Goal: Information Seeking & Learning: Check status

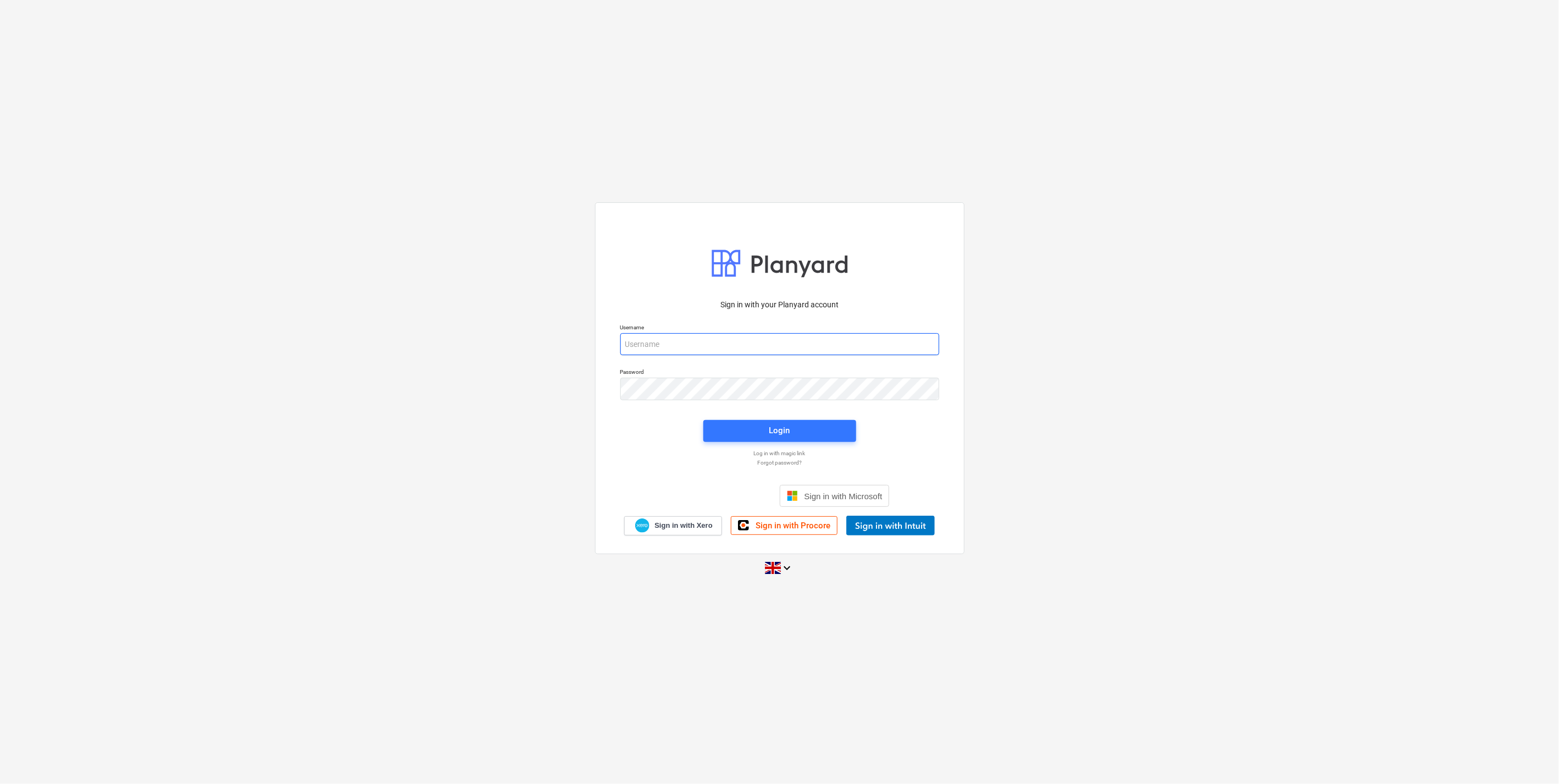
click at [734, 349] on input "email" at bounding box center [780, 344] width 319 height 22
type input "[EMAIL_ADDRESS][DOMAIN_NAME]"
click at [564, 386] on div "Sign in with your Planyard account Username [EMAIL_ADDRESS][DOMAIN_NAME] Passwo…" at bounding box center [780, 392] width 1559 height 398
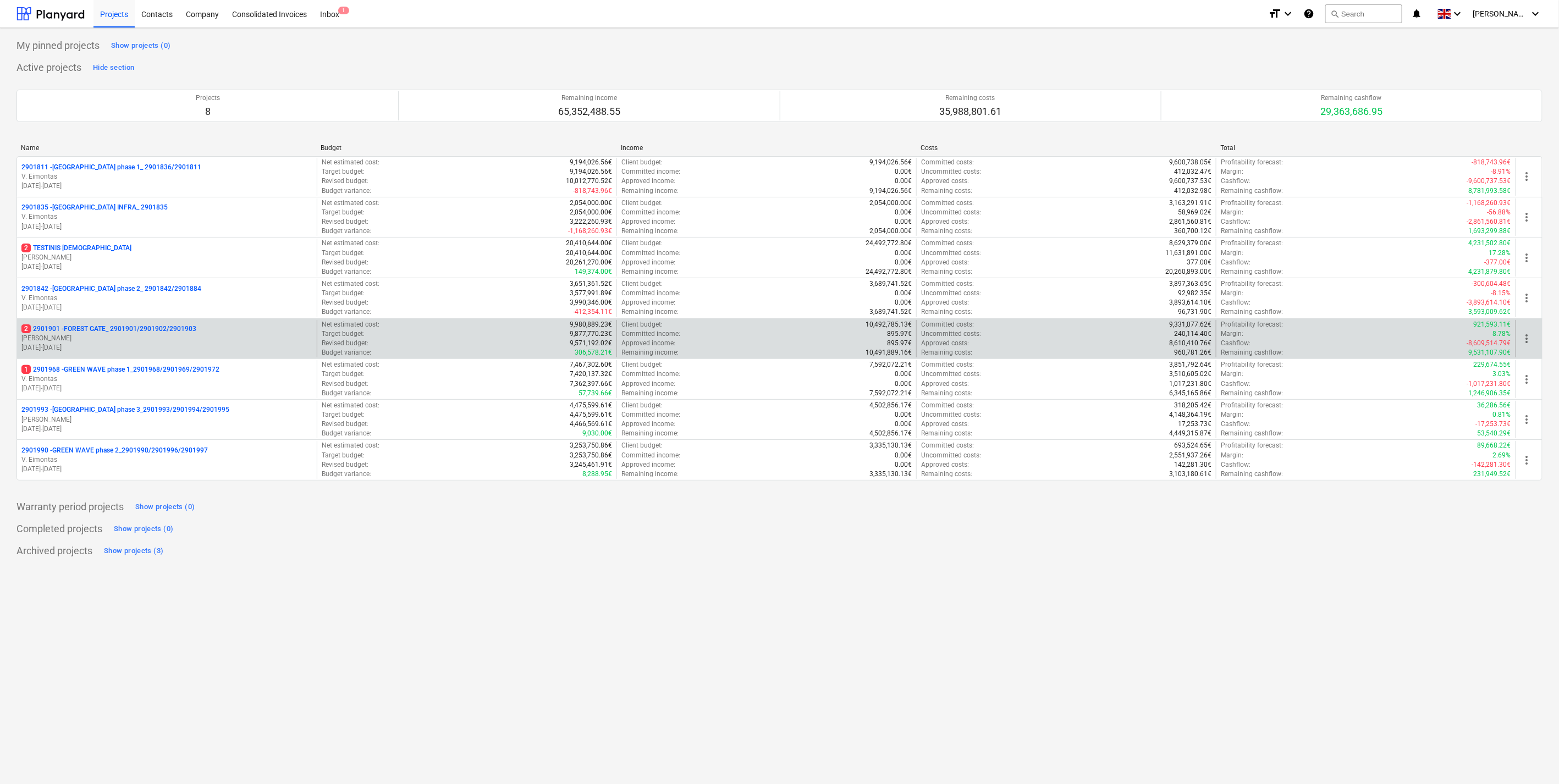
click at [149, 332] on p "2 2901901 - FOREST GATE_ 2901901/2901902/2901903" at bounding box center [109, 329] width 175 height 9
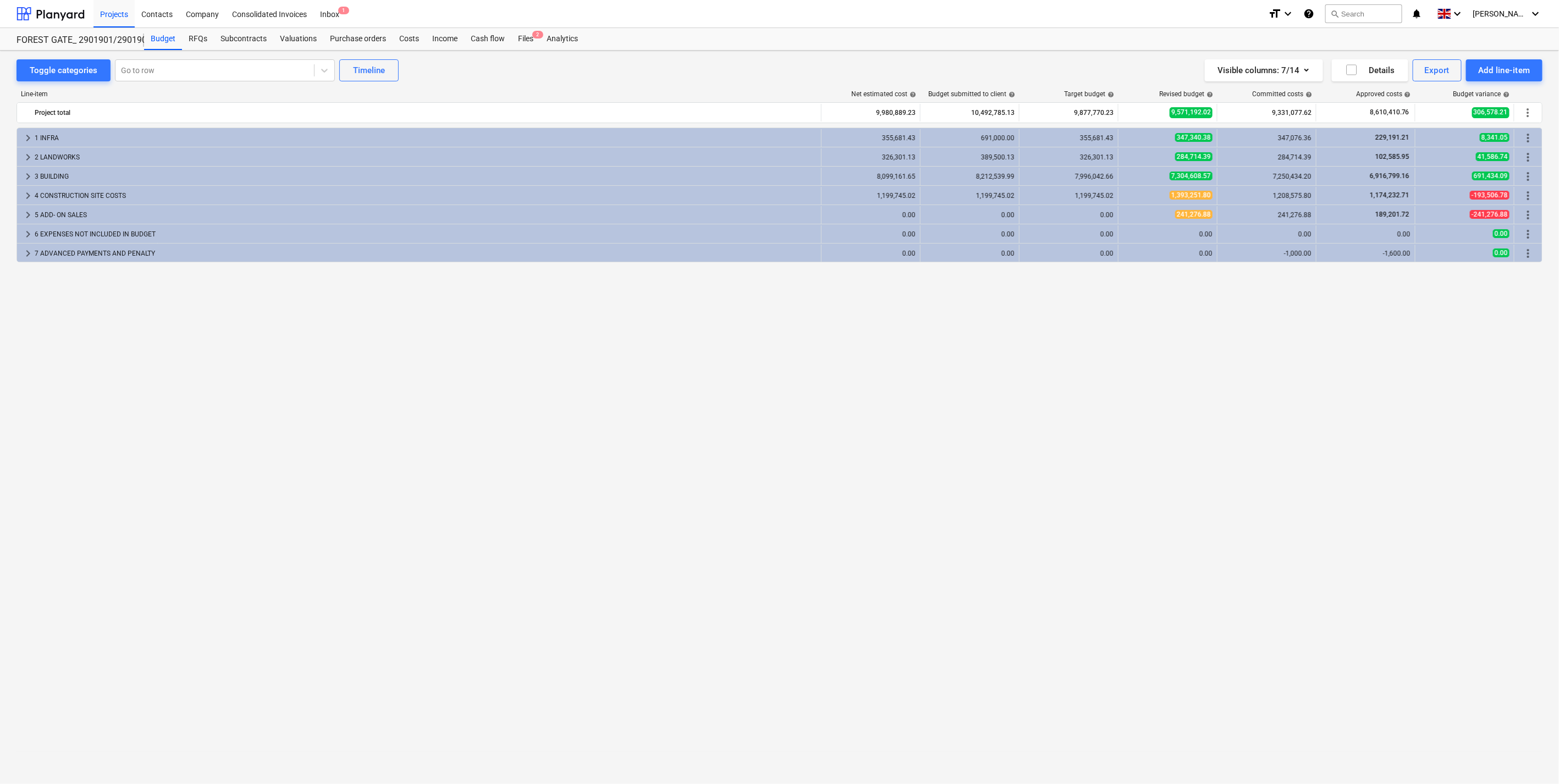
click at [821, 91] on div "Line-item" at bounding box center [419, 94] width 806 height 8
click at [821, 90] on div "Line-item" at bounding box center [419, 94] width 806 height 8
click at [821, 91] on div "Line-item" at bounding box center [419, 94] width 806 height 8
click at [821, 89] on div "Line-item Net estimated cost help Budget submitted to client help Target budget…" at bounding box center [780, 416] width 1526 height 671
click at [24, 189] on span "keyboard_arrow_right" at bounding box center [29, 196] width 14 height 14
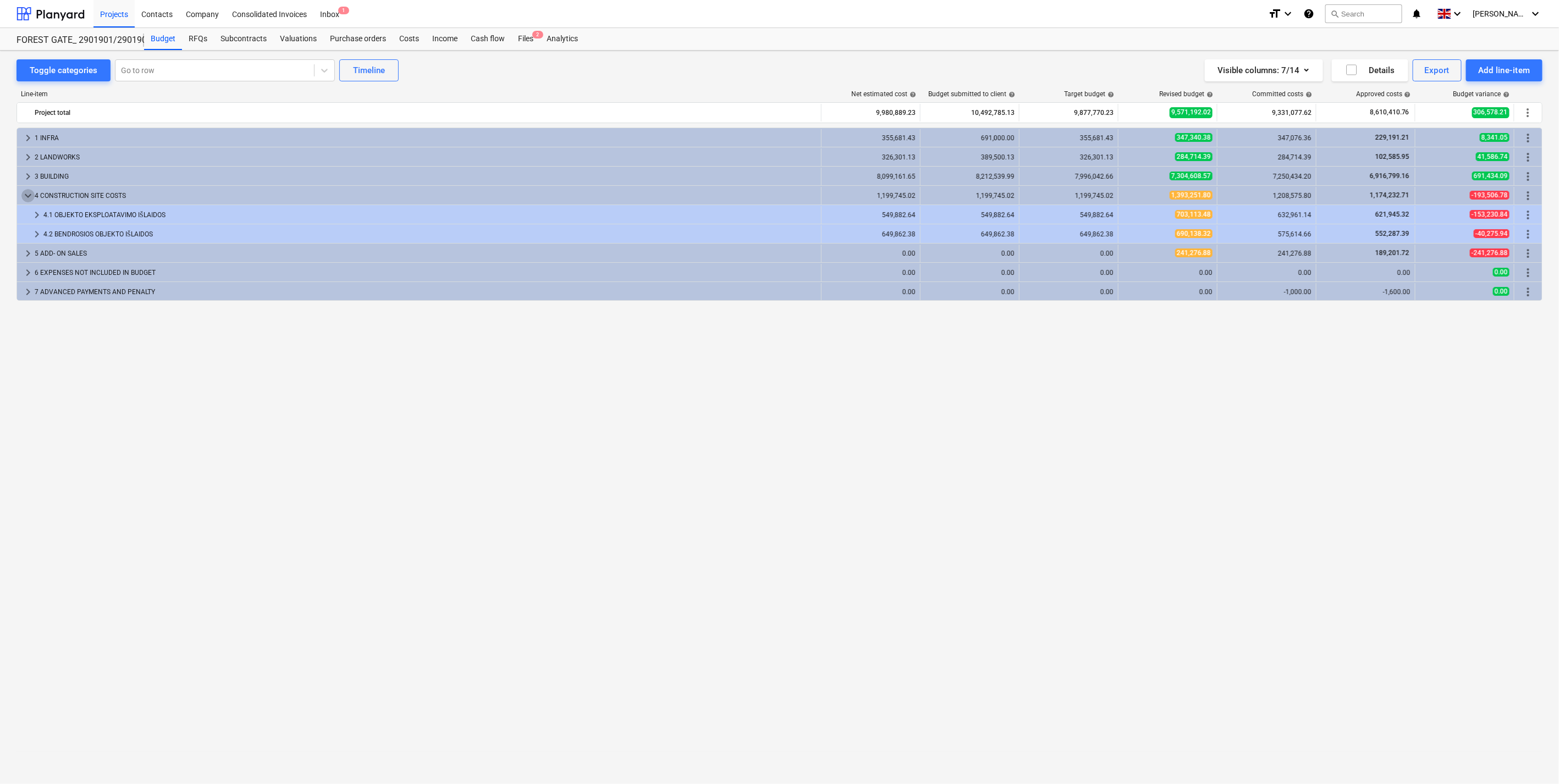
click at [25, 190] on span "keyboard_arrow_down" at bounding box center [29, 196] width 14 height 14
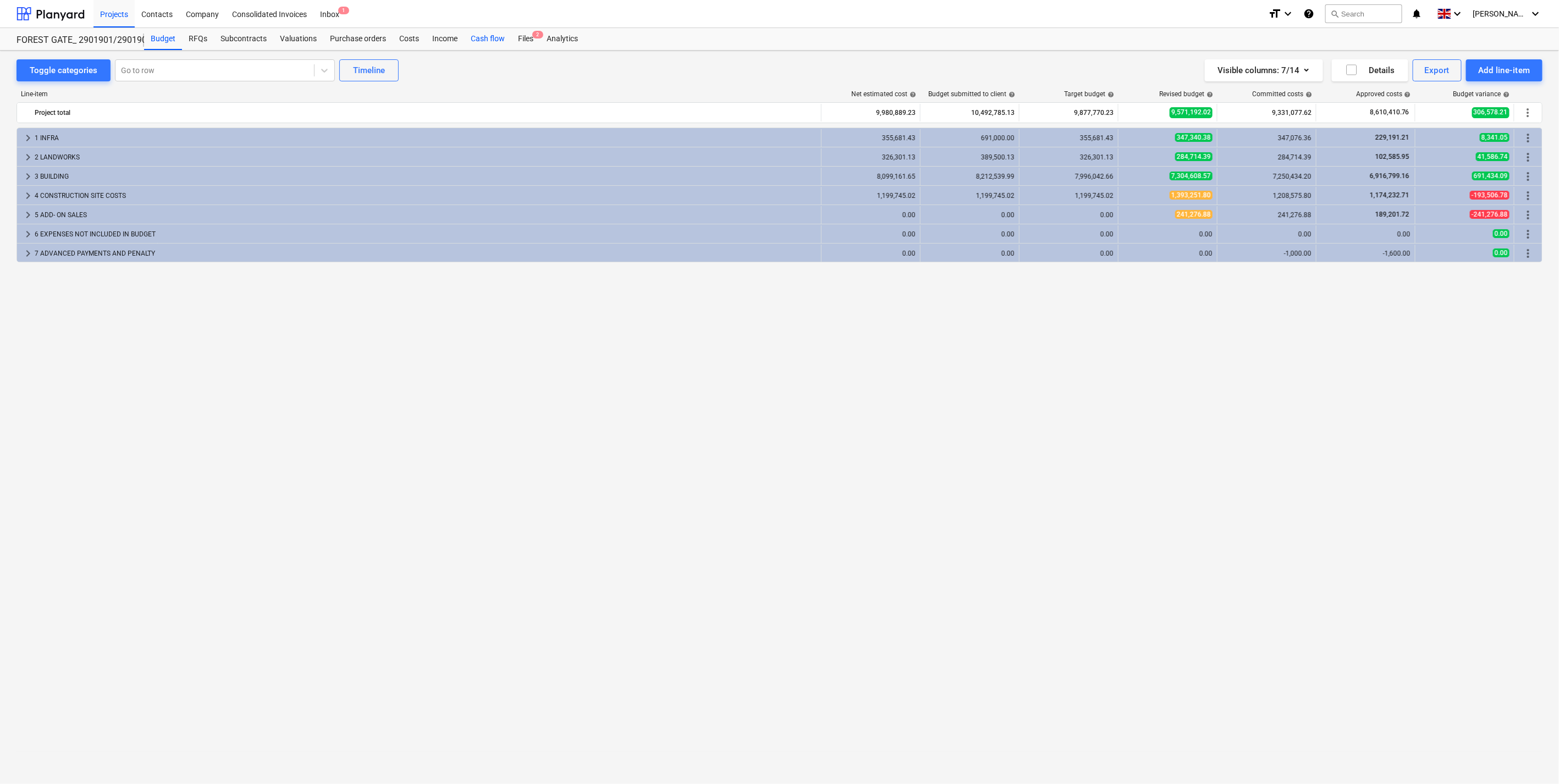
click at [493, 37] on div "Cash flow" at bounding box center [488, 38] width 47 height 22
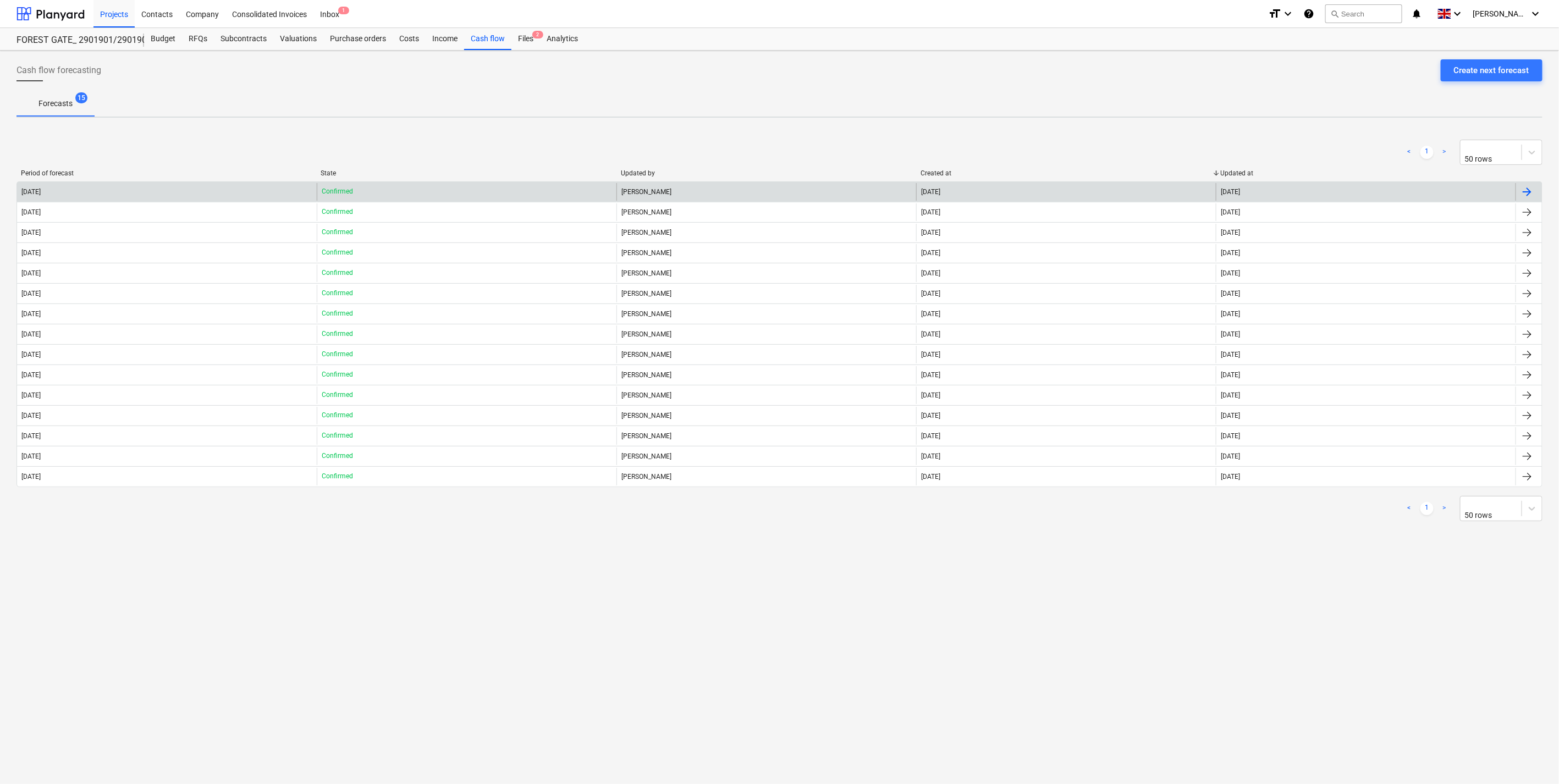
click at [194, 183] on div "[DATE]" at bounding box center [167, 191] width 299 height 17
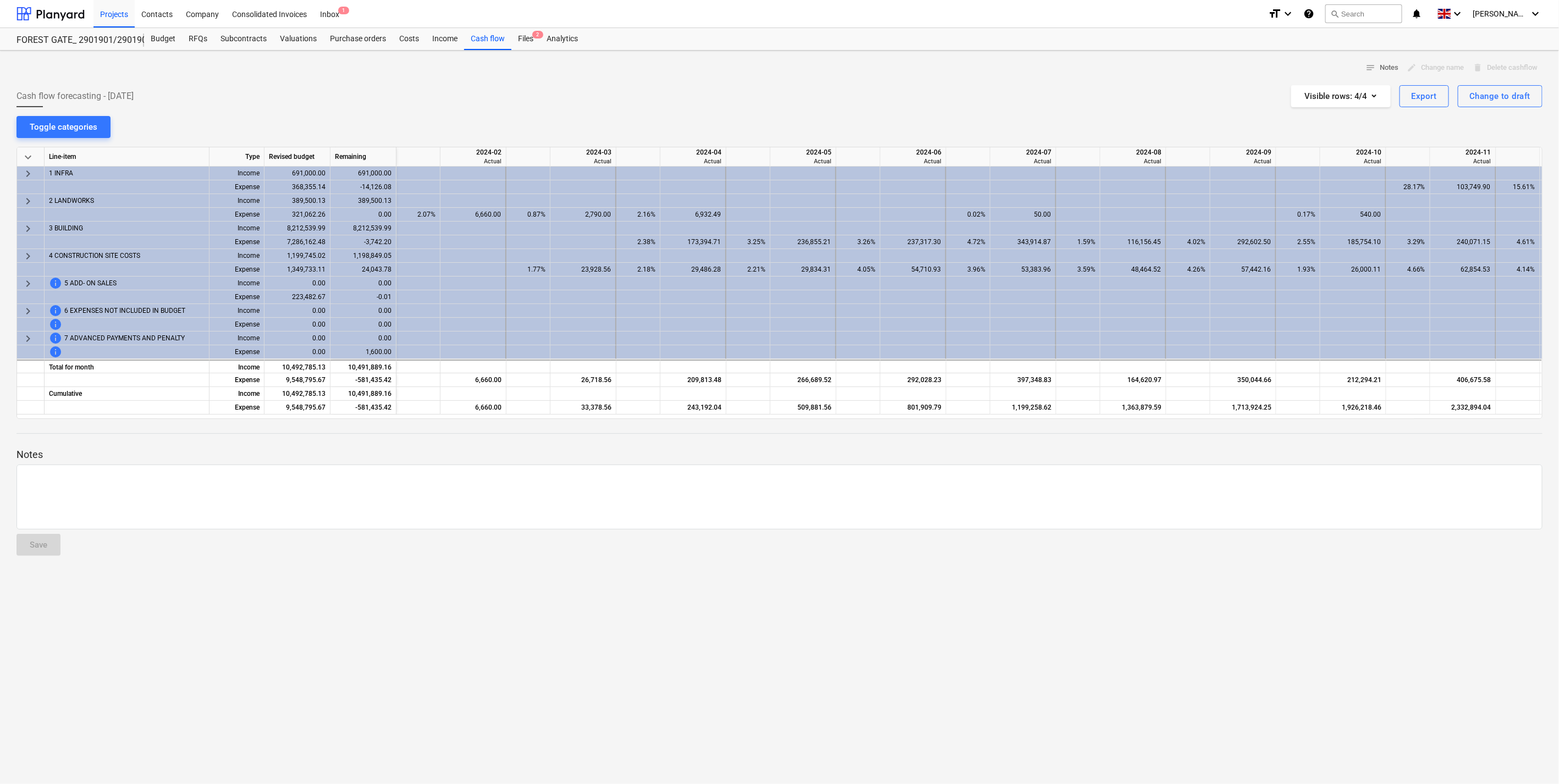
scroll to position [0, 1494]
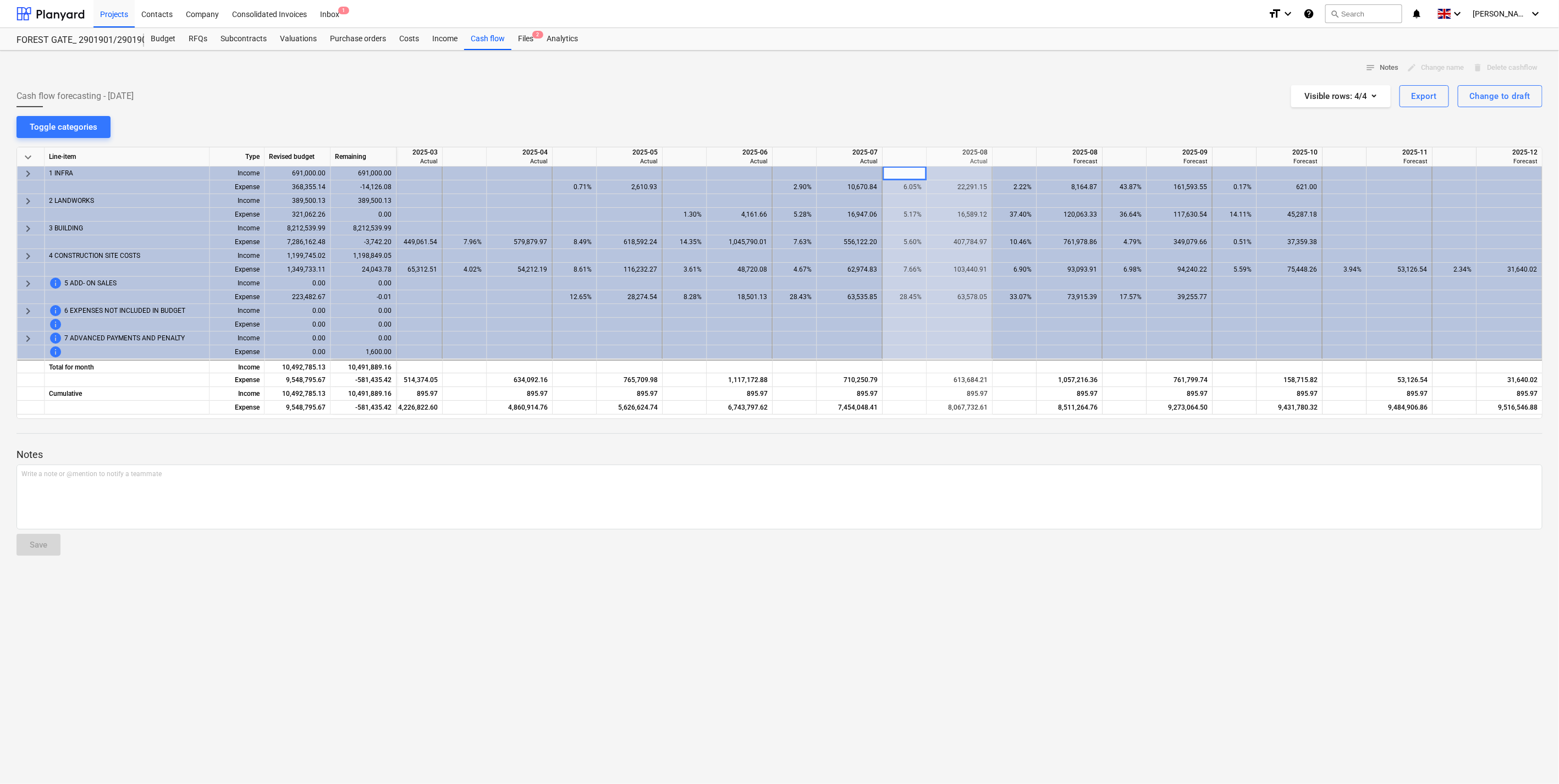
click at [1025, 110] on div "notes Notes edit Change name delete Delete cashflow Cash flow forecasting - [DA…" at bounding box center [780, 417] width 1559 height 734
click at [1122, 94] on div "Cash flow forecasting - [DATE] Visible rows : 4/4 Export Change to draft" at bounding box center [780, 96] width 1526 height 22
click at [61, 47] on div "FOREST GATE_ 2901901/2901902/2901903 FOREST GATE_ 2901901/2901902/2901903" at bounding box center [80, 38] width 128 height 22
click at [57, 13] on div at bounding box center [50, 14] width 68 height 28
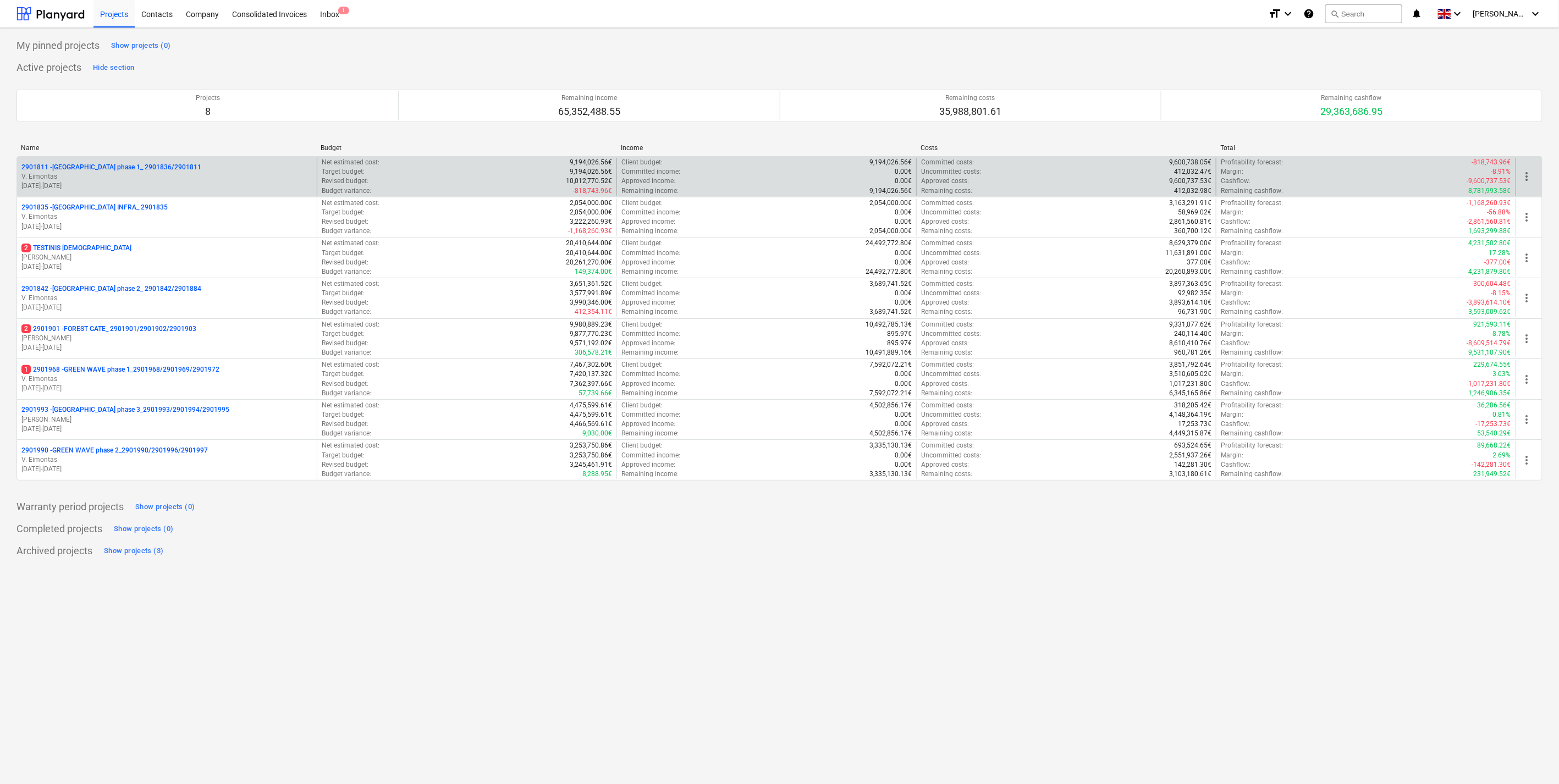
click at [98, 180] on p "V. Eimontas" at bounding box center [167, 176] width 291 height 9
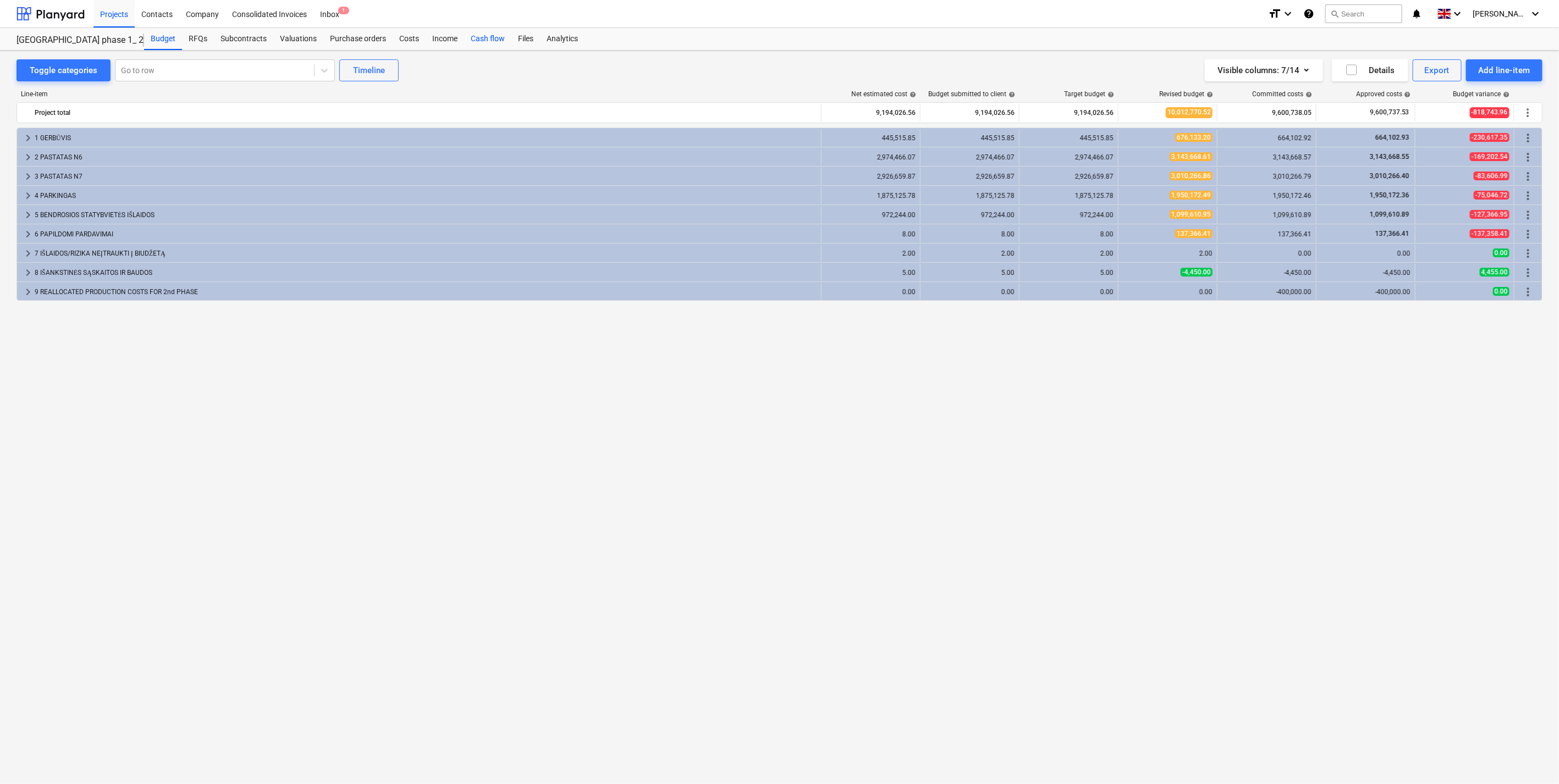
click at [490, 42] on div "Cash flow" at bounding box center [488, 38] width 47 height 22
click at [89, 155] on div "2 PASTATAS N6" at bounding box center [425, 157] width 782 height 17
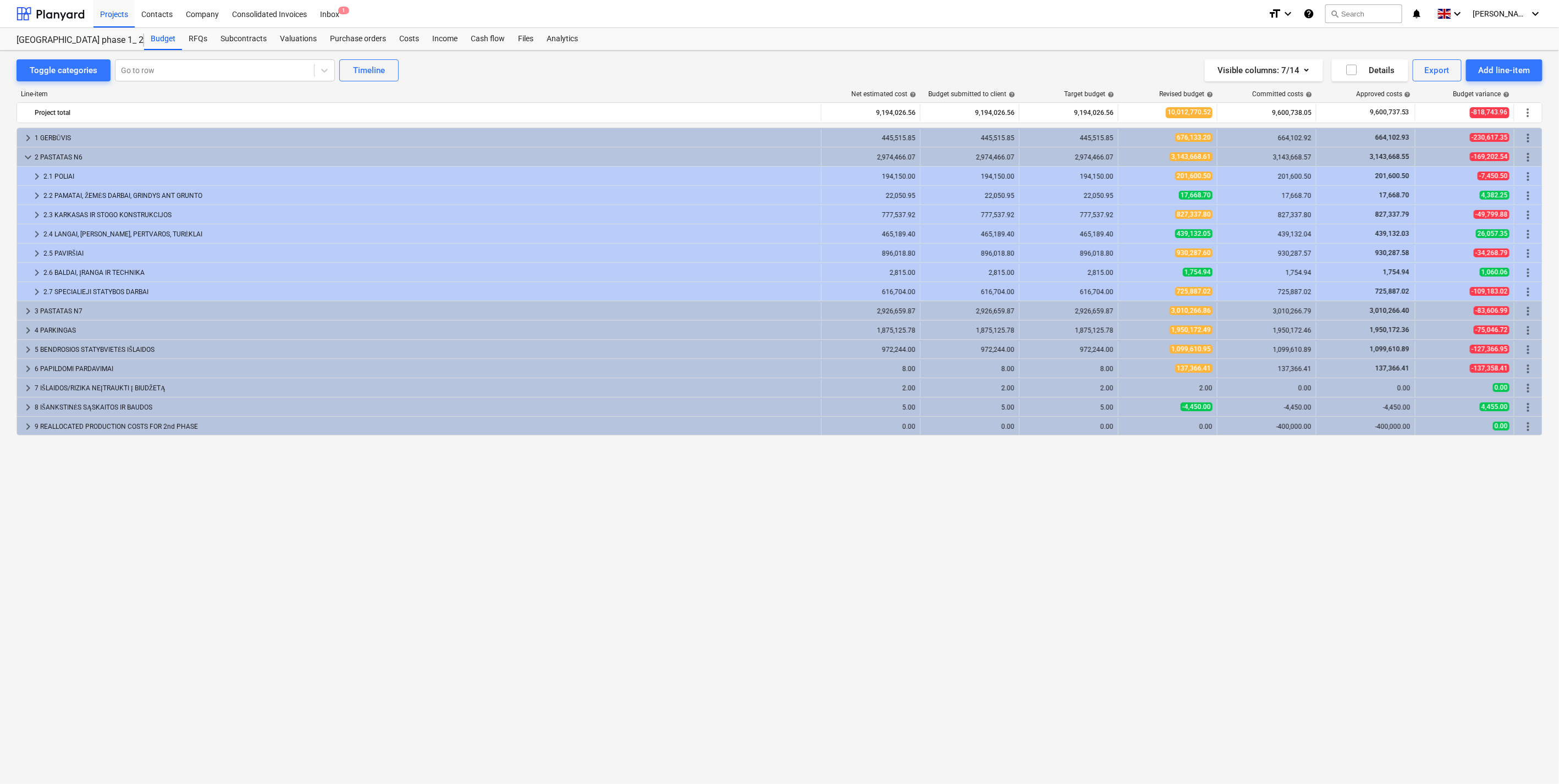
click at [89, 155] on div "2 PASTATAS N6" at bounding box center [425, 157] width 782 height 17
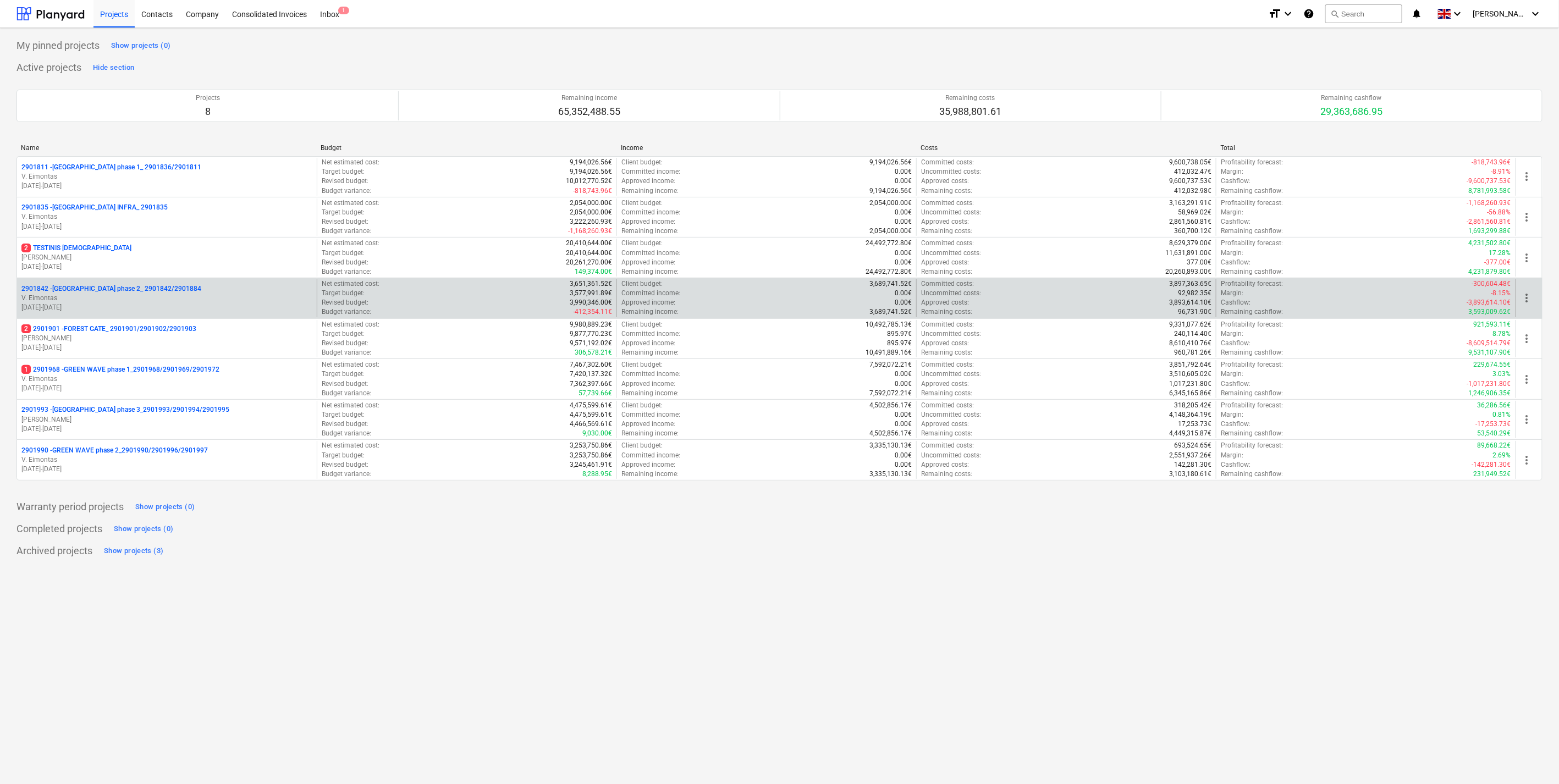
click at [147, 299] on p "V. Eimontas" at bounding box center [167, 298] width 291 height 9
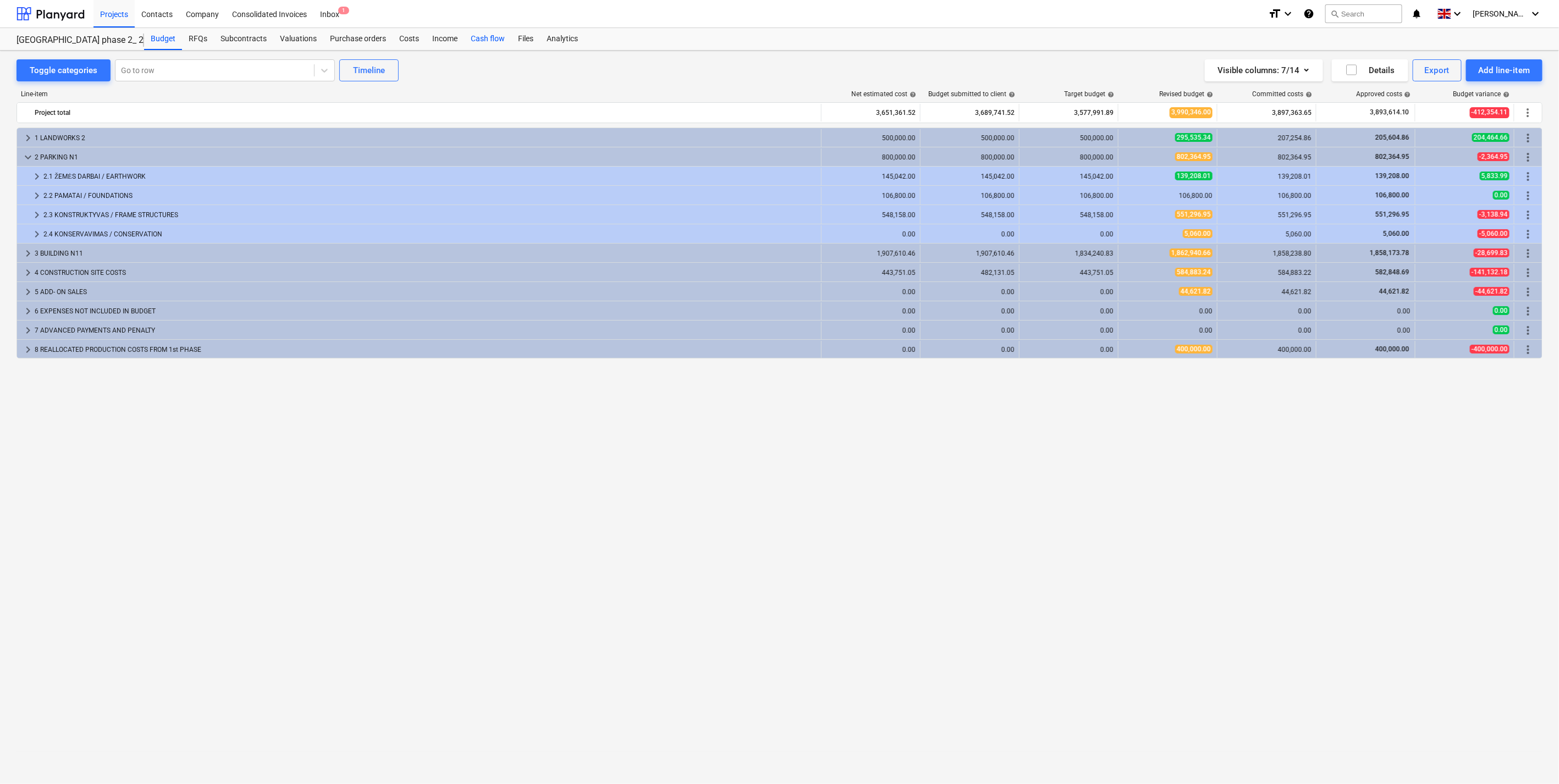
click at [485, 37] on div "Cash flow" at bounding box center [488, 38] width 47 height 22
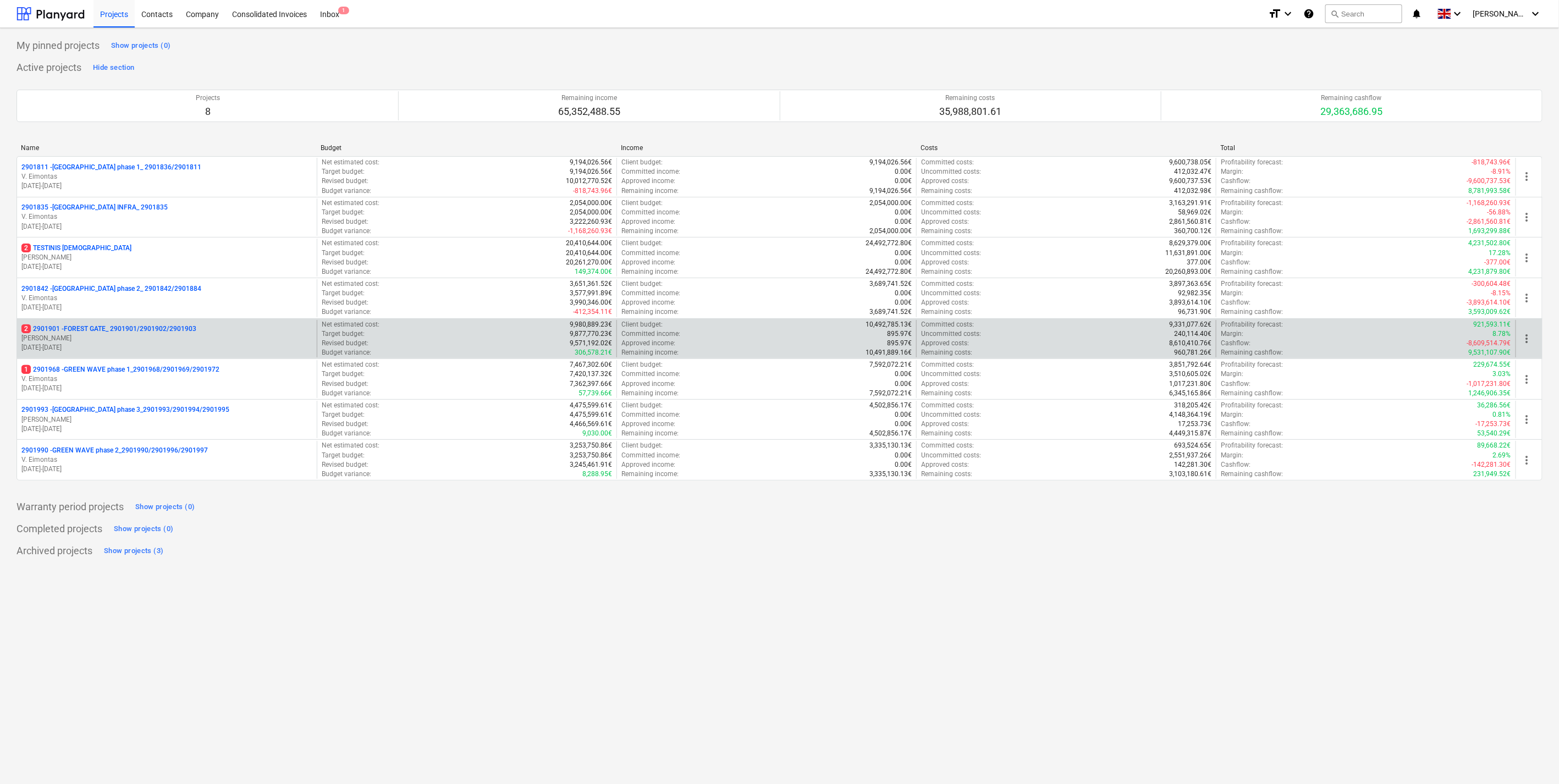
click at [157, 326] on p "2 2901901 - FOREST GATE_ 2901901/2901902/2901903" at bounding box center [109, 329] width 175 height 9
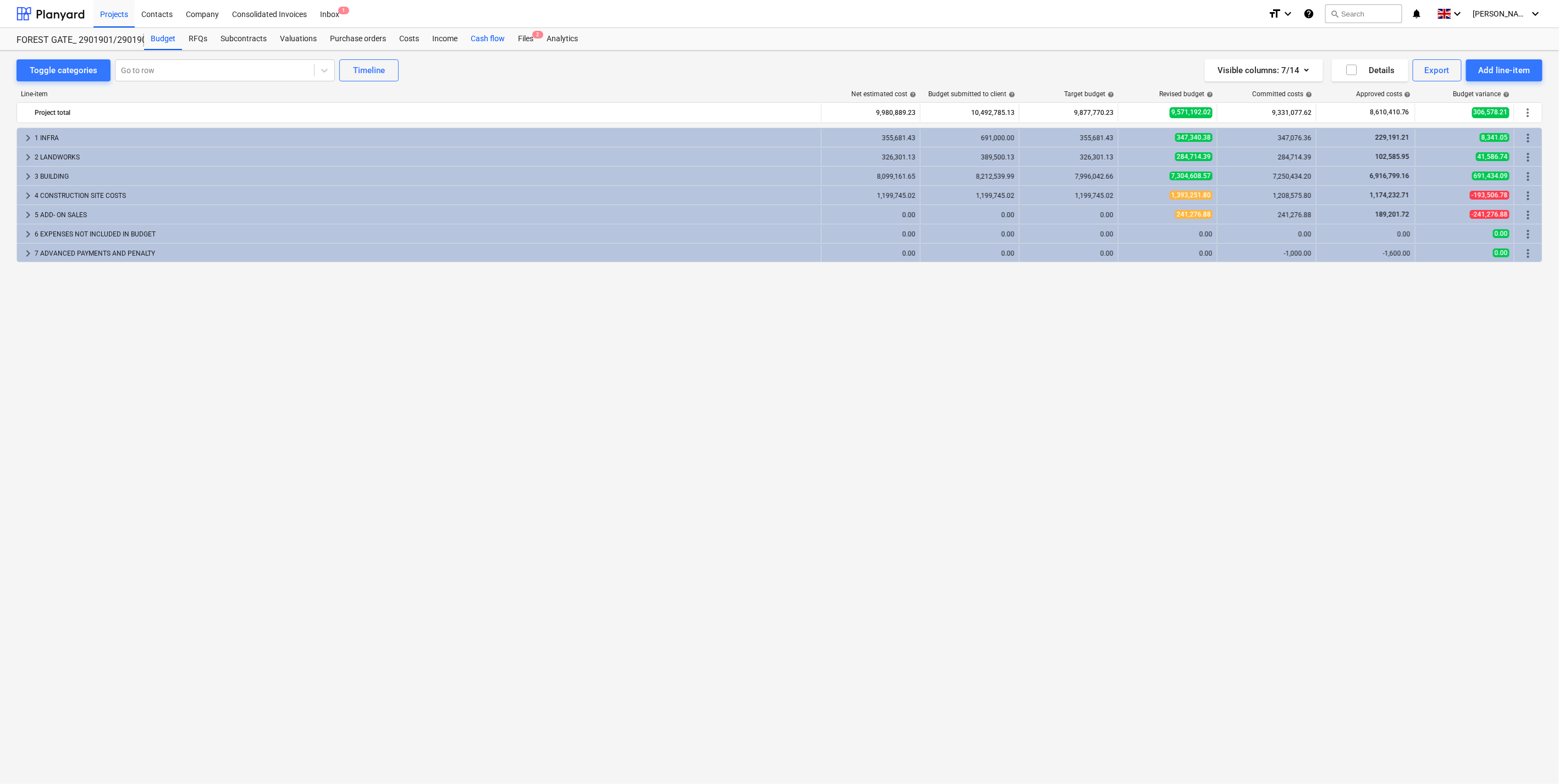
click at [496, 35] on div "Cash flow" at bounding box center [488, 38] width 47 height 22
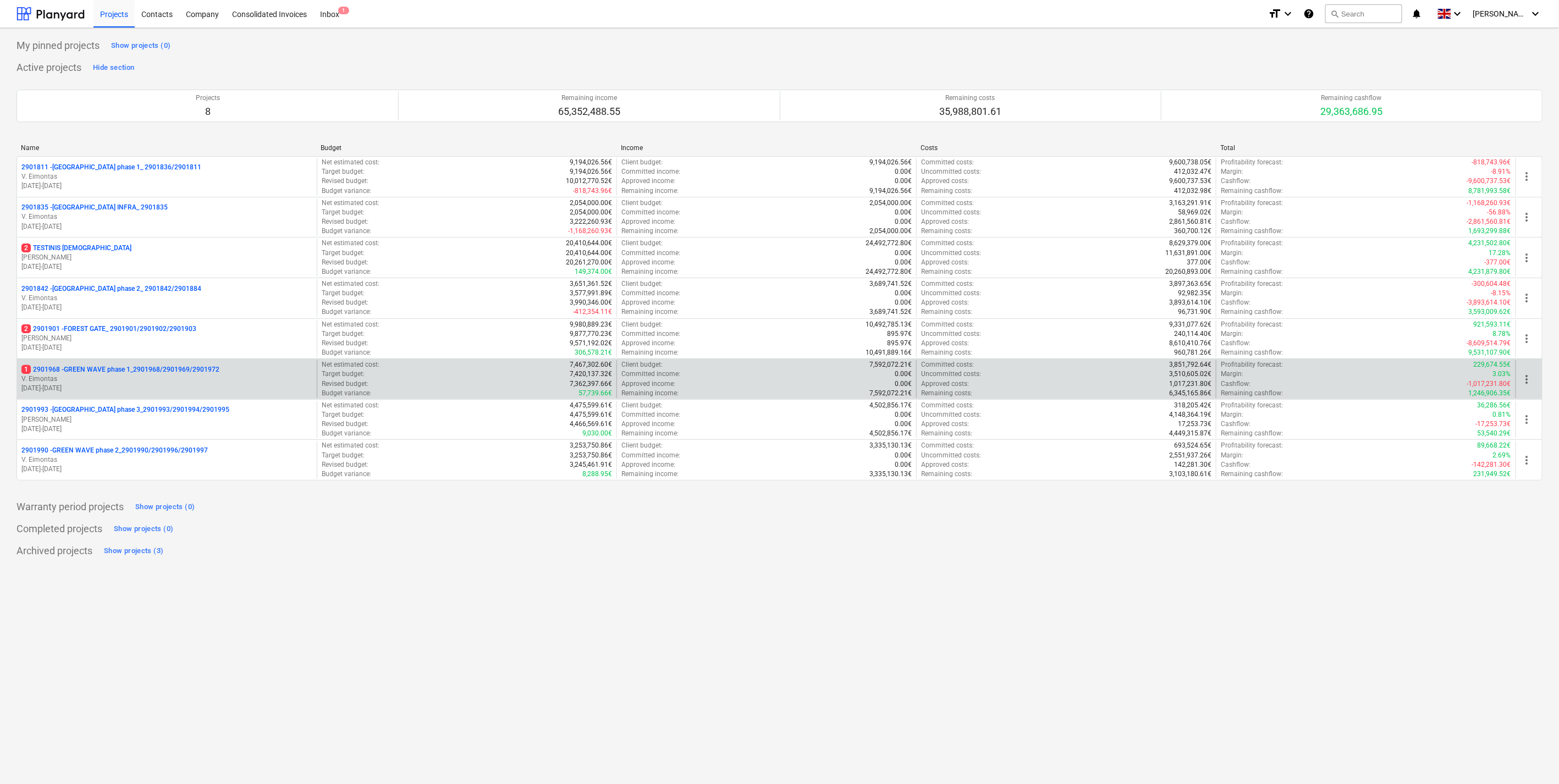
click at [147, 374] on p "1 2901968 - GREEN WAVE phase 1_2901968/2901969/2901972" at bounding box center [121, 370] width 198 height 9
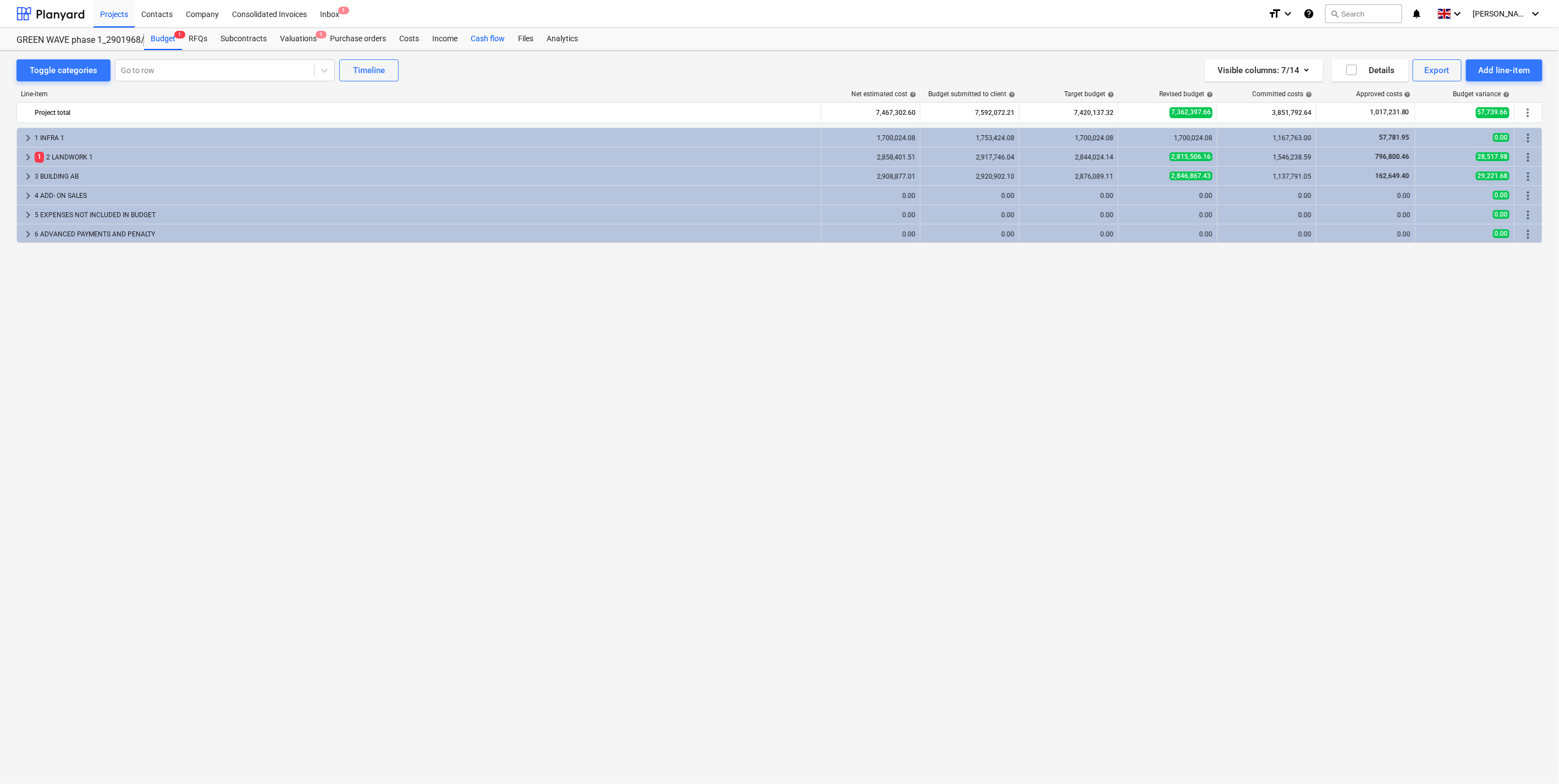
click at [491, 38] on div "Cash flow" at bounding box center [488, 38] width 47 height 22
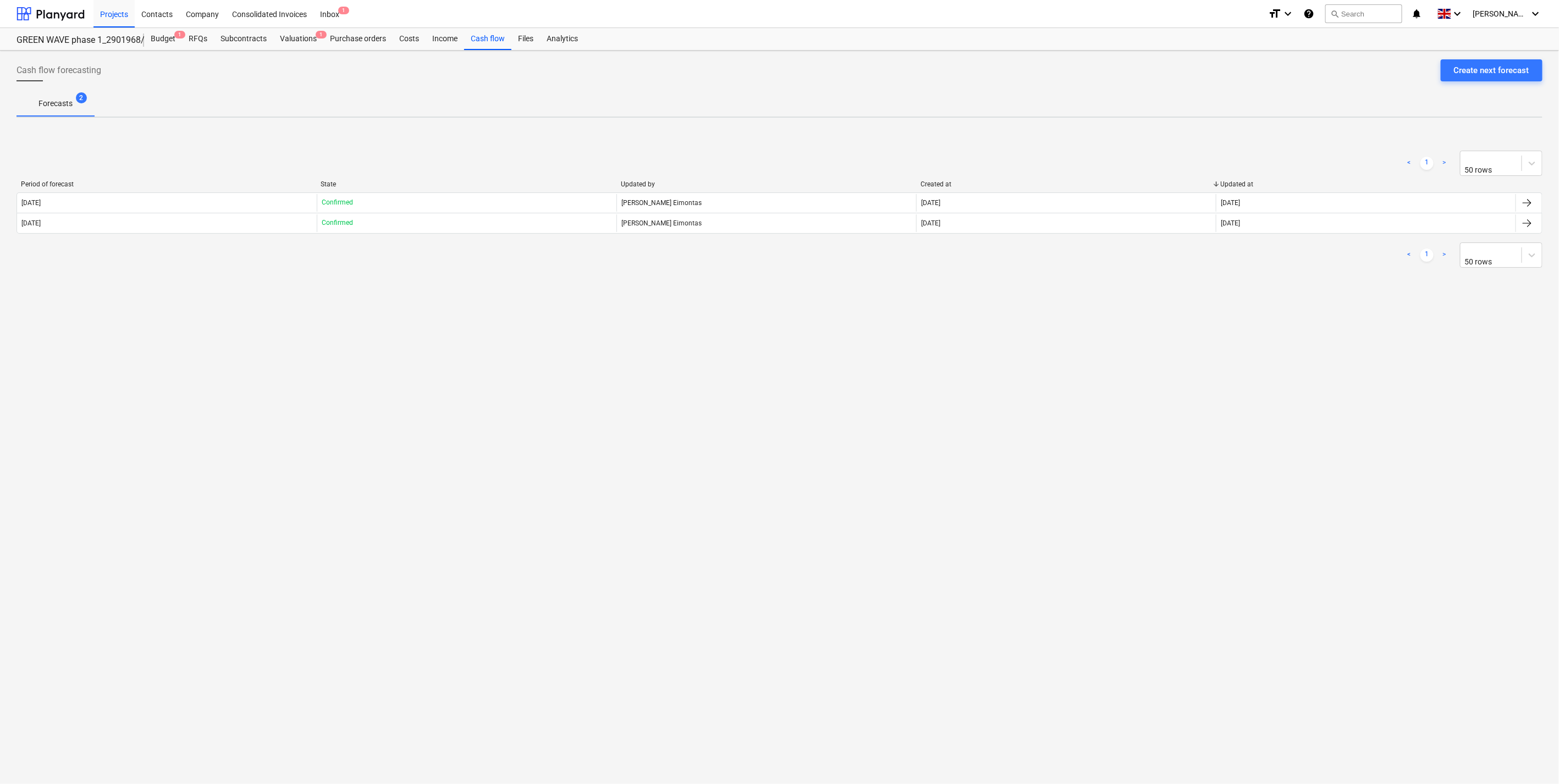
click at [416, 83] on div "Cash flow forecasting Create next forecast" at bounding box center [780, 74] width 1526 height 31
click at [419, 89] on div "Cash flow forecasting Create next forecast" at bounding box center [780, 74] width 1526 height 31
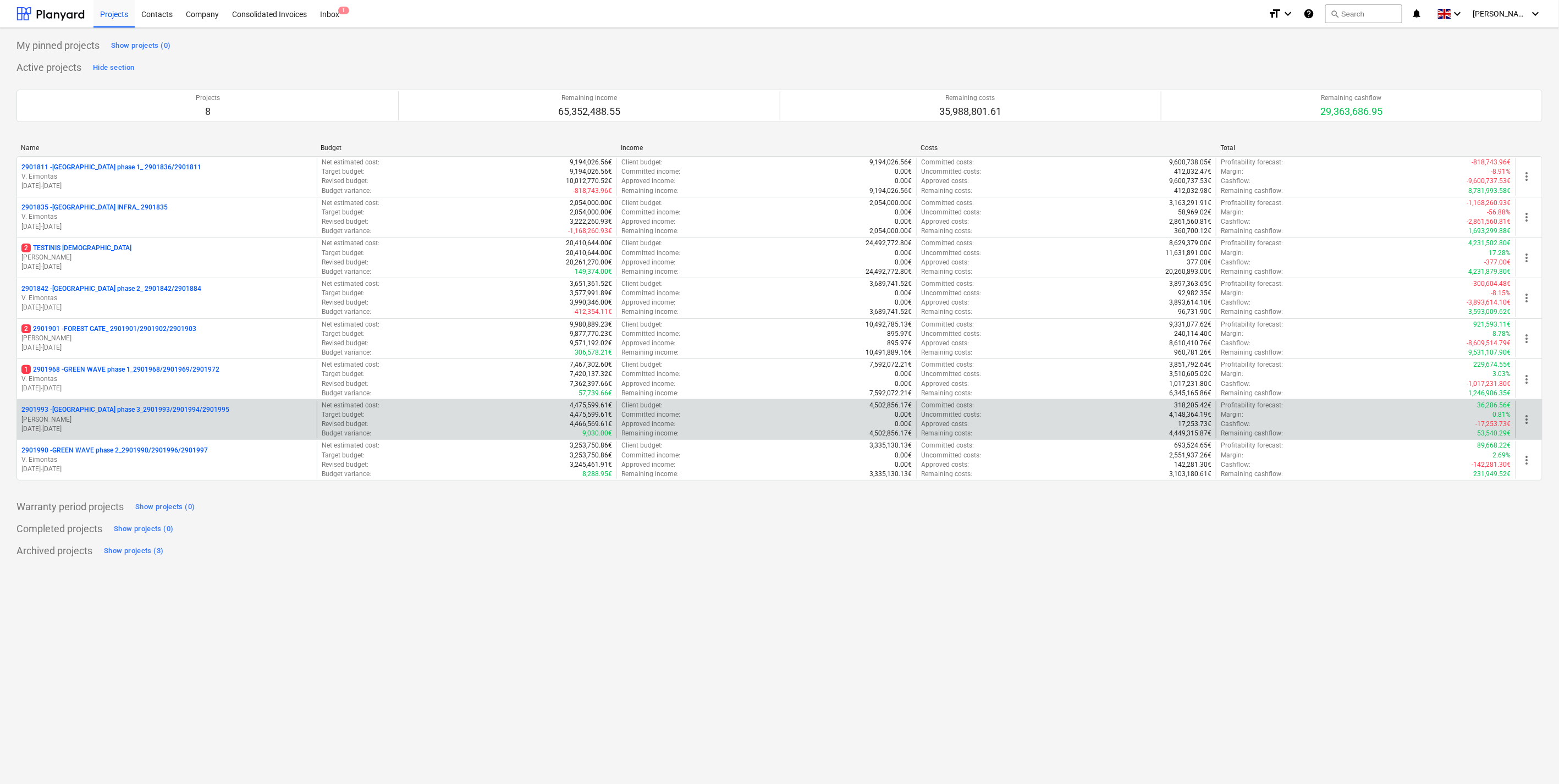
click at [146, 409] on p "2901993 - [GEOGRAPHIC_DATA] phase 3_2901993/2901994/2901995" at bounding box center [125, 410] width 208 height 9
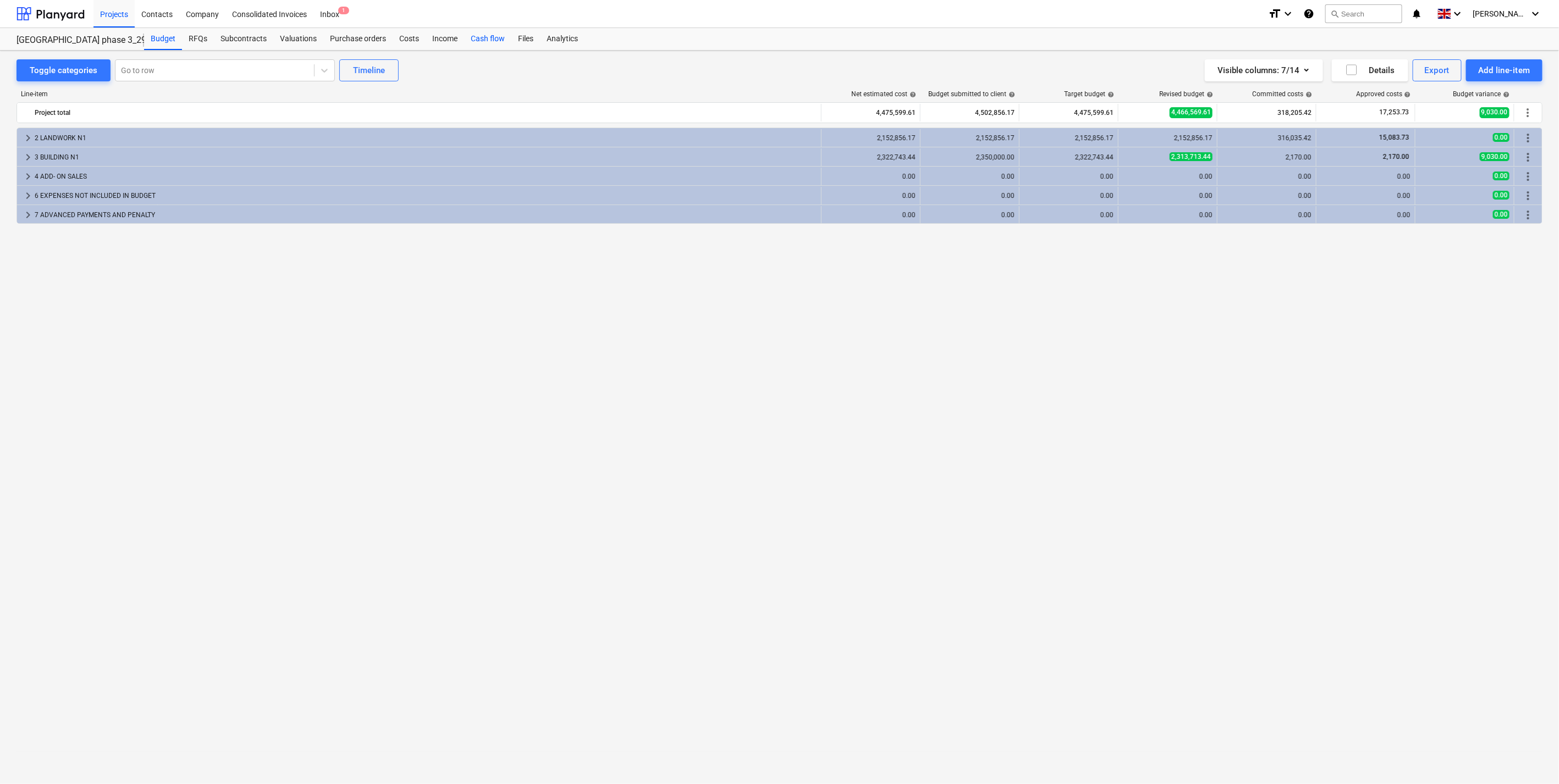
click at [492, 42] on div "Cash flow" at bounding box center [488, 38] width 47 height 22
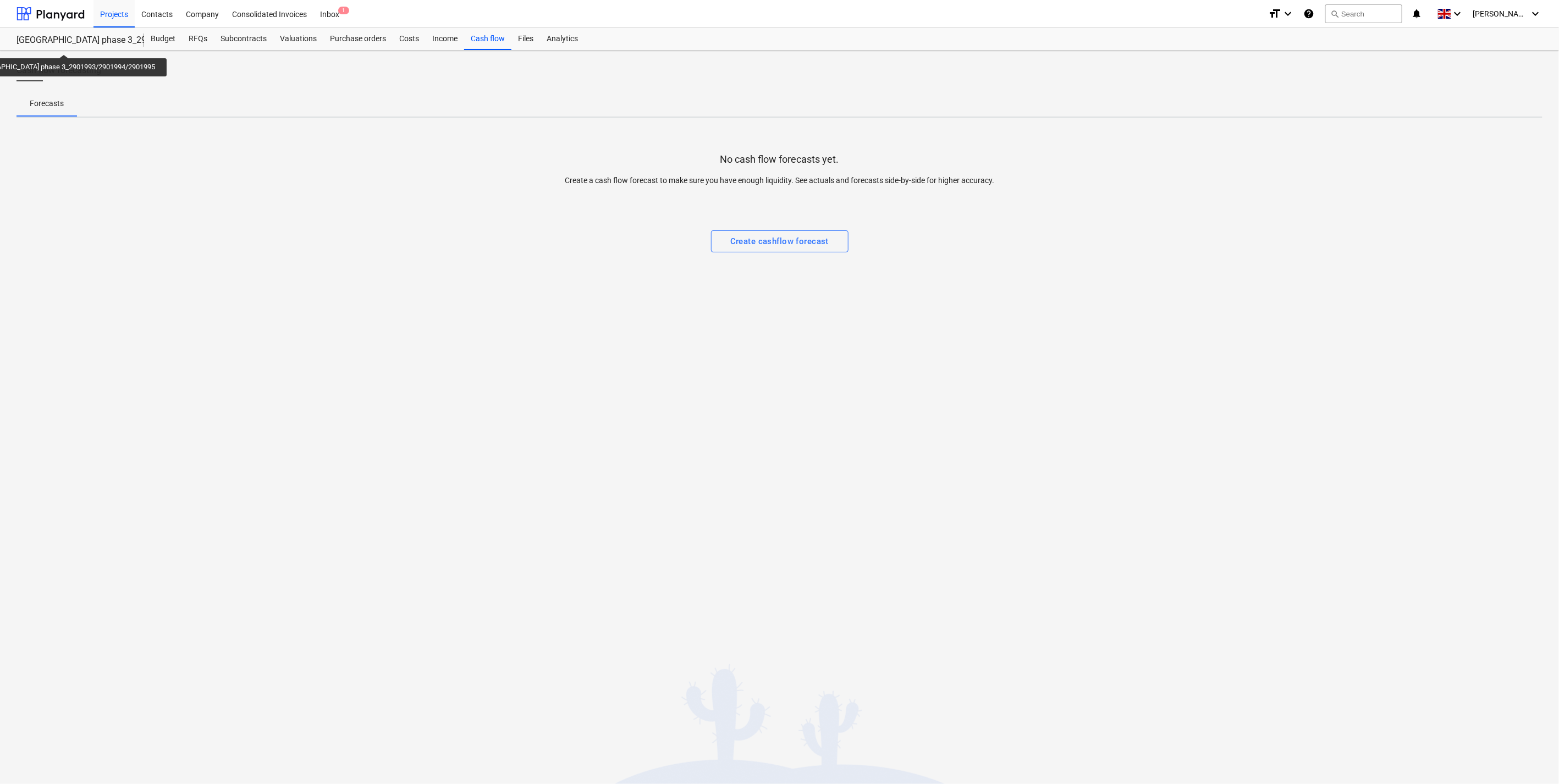
click at [50, 41] on div "[GEOGRAPHIC_DATA] phase 3_2901993/2901994/2901995" at bounding box center [74, 40] width 114 height 11
drag, startPoint x: 43, startPoint y: 72, endPoint x: 50, endPoint y: 72, distance: 7.0
click at [50, 72] on span "Cash flow forecasting" at bounding box center [59, 71] width 85 height 14
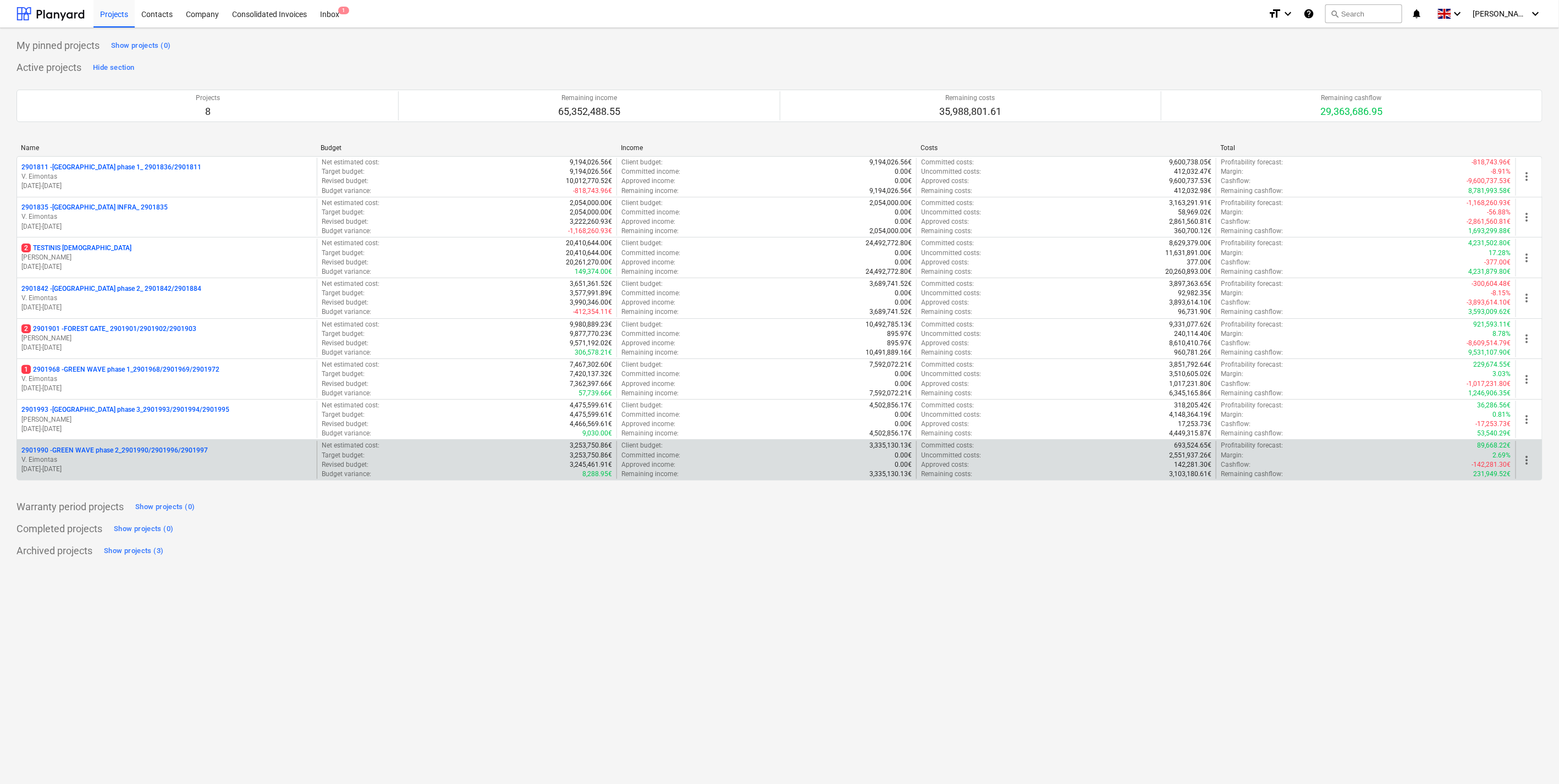
click at [147, 456] on p "V. Eimontas" at bounding box center [167, 460] width 291 height 9
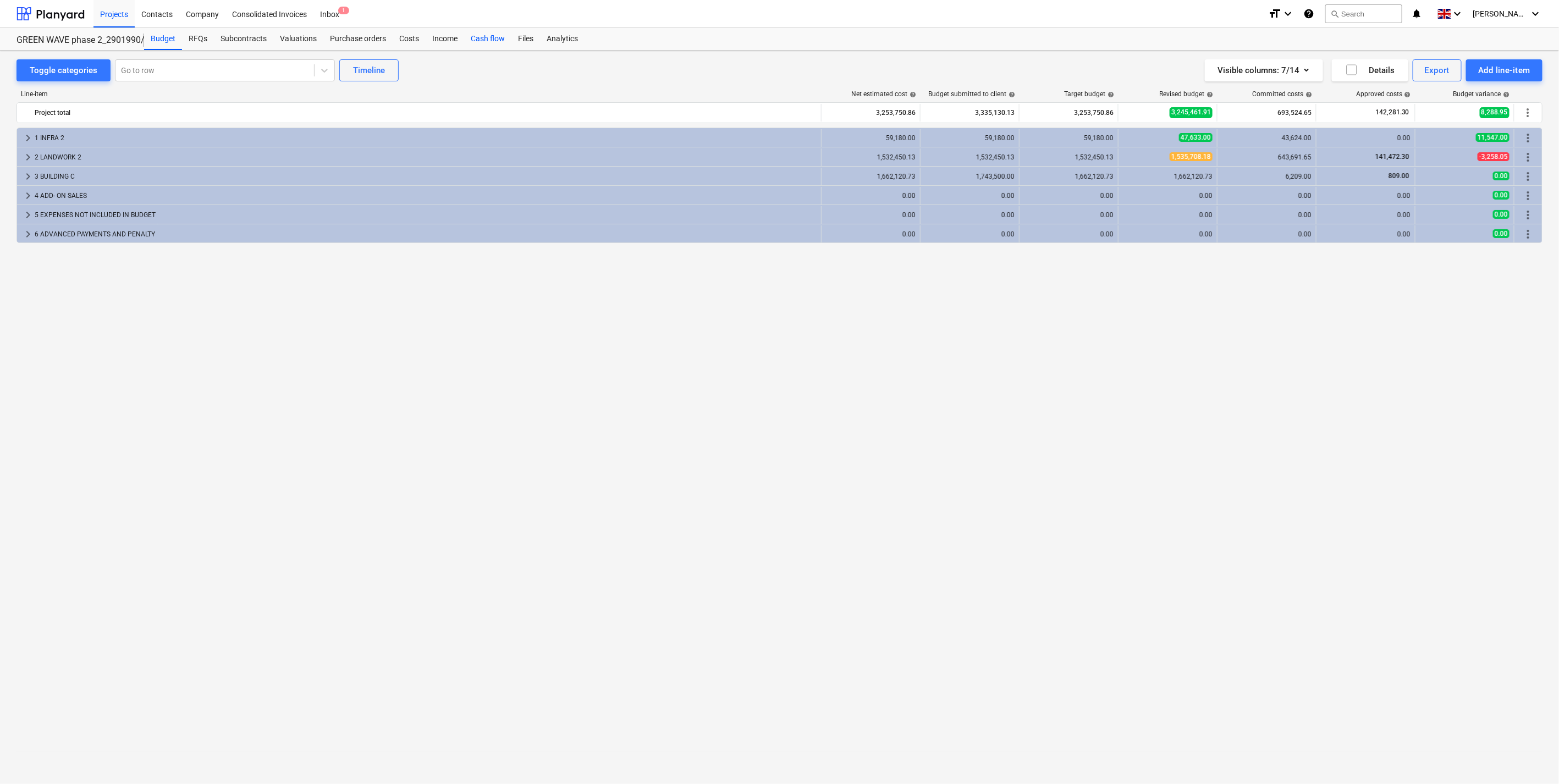
click at [476, 40] on div "Cash flow" at bounding box center [488, 38] width 47 height 22
